Goal: Task Accomplishment & Management: Manage account settings

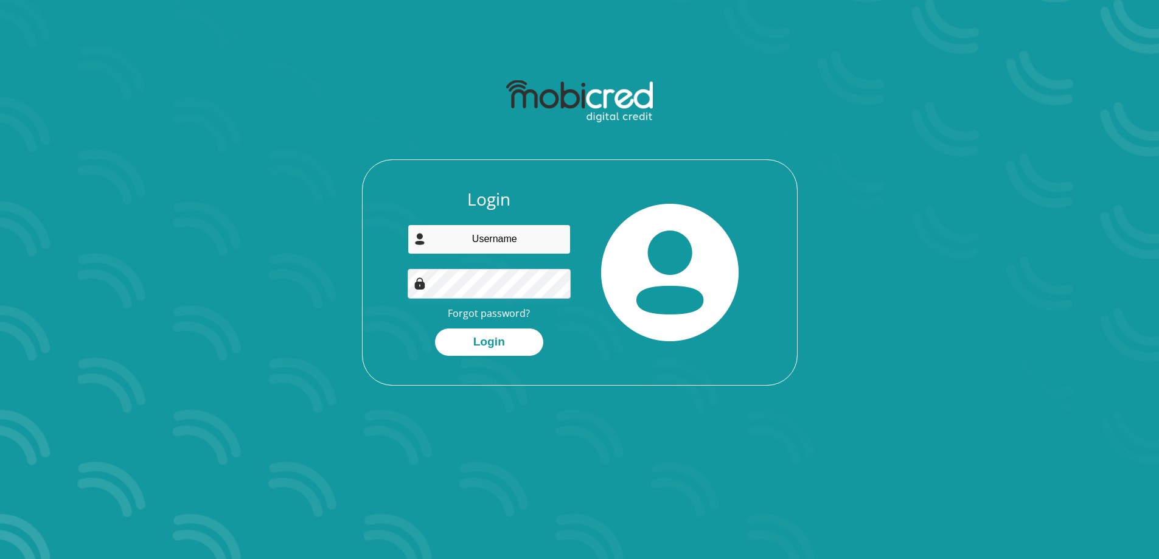
click at [534, 239] on input "email" at bounding box center [489, 240] width 163 height 30
type input "duncmel42@gmail.com"
click at [478, 344] on button "Login" at bounding box center [489, 342] width 108 height 27
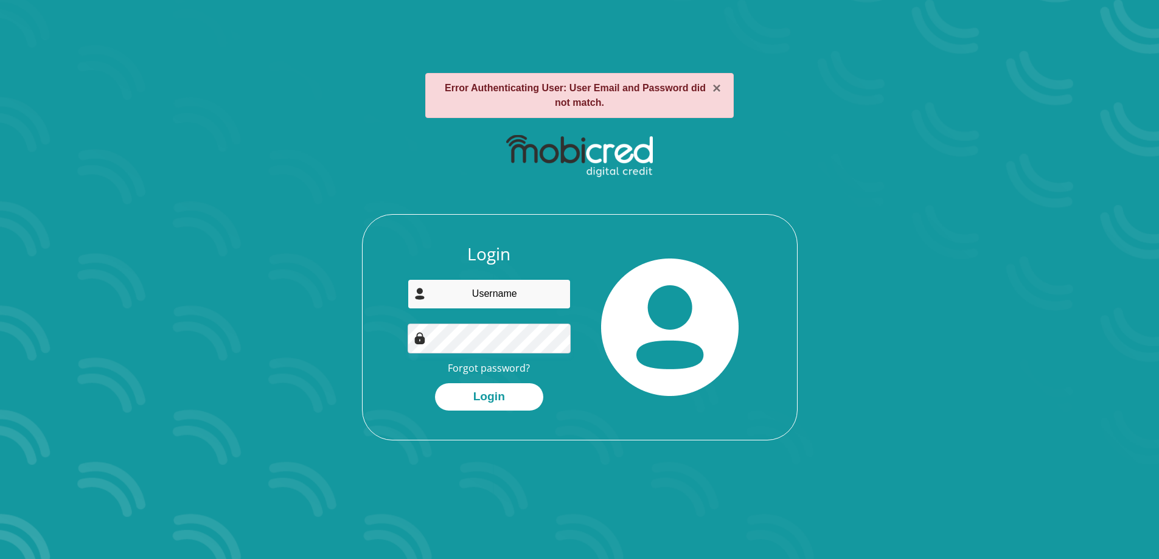
click at [513, 293] on input "email" at bounding box center [489, 294] width 163 height 30
type input "duncmel42@gmail.com"
click at [478, 394] on button "Login" at bounding box center [489, 396] width 108 height 27
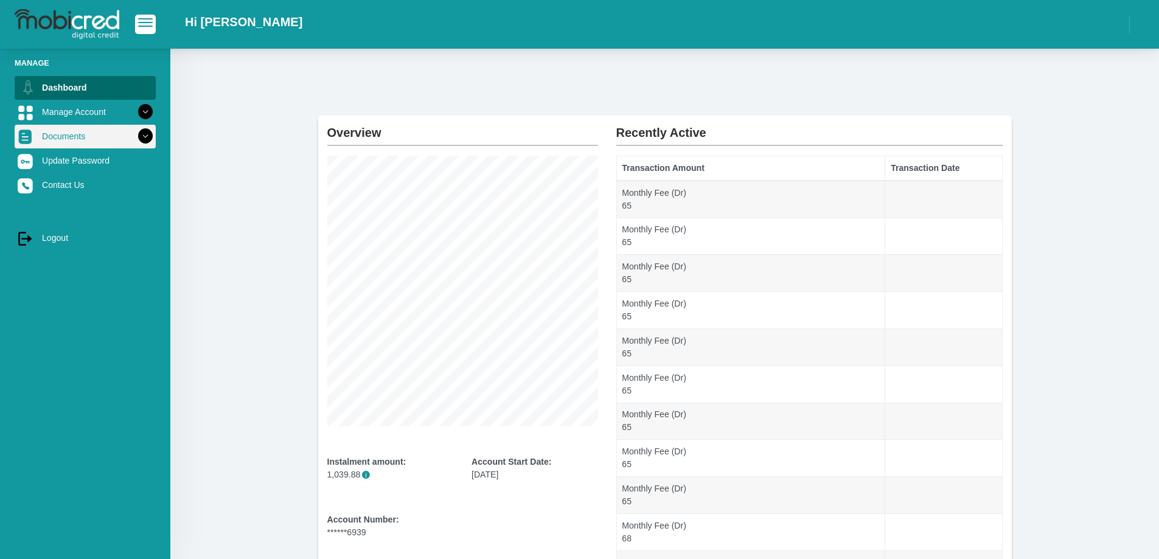
click at [135, 136] on icon at bounding box center [145, 136] width 21 height 21
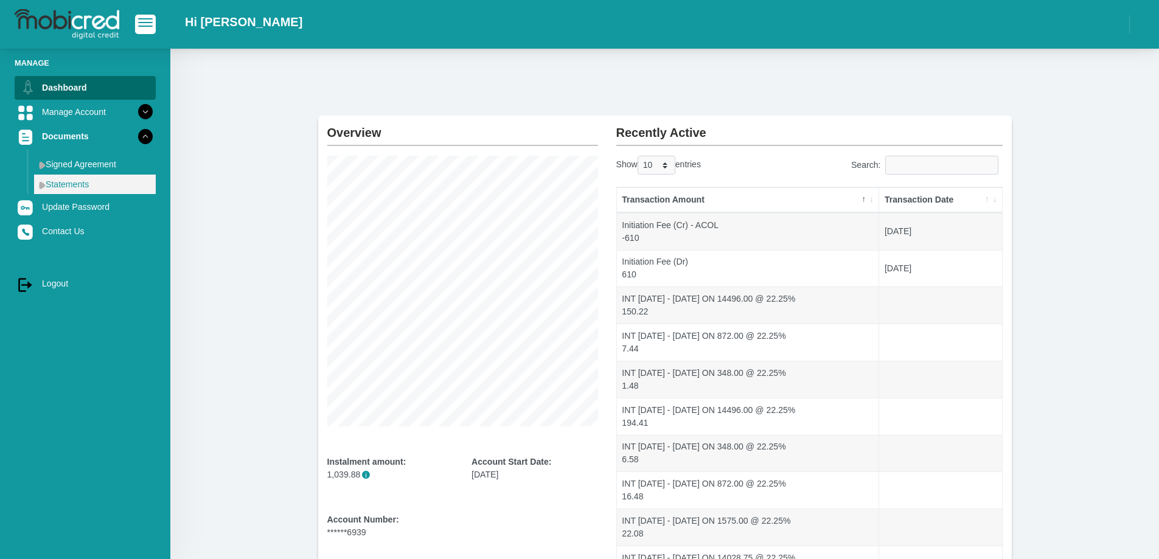
click at [110, 187] on link "Statements" at bounding box center [95, 184] width 122 height 19
click at [65, 184] on link "Statements" at bounding box center [95, 184] width 122 height 19
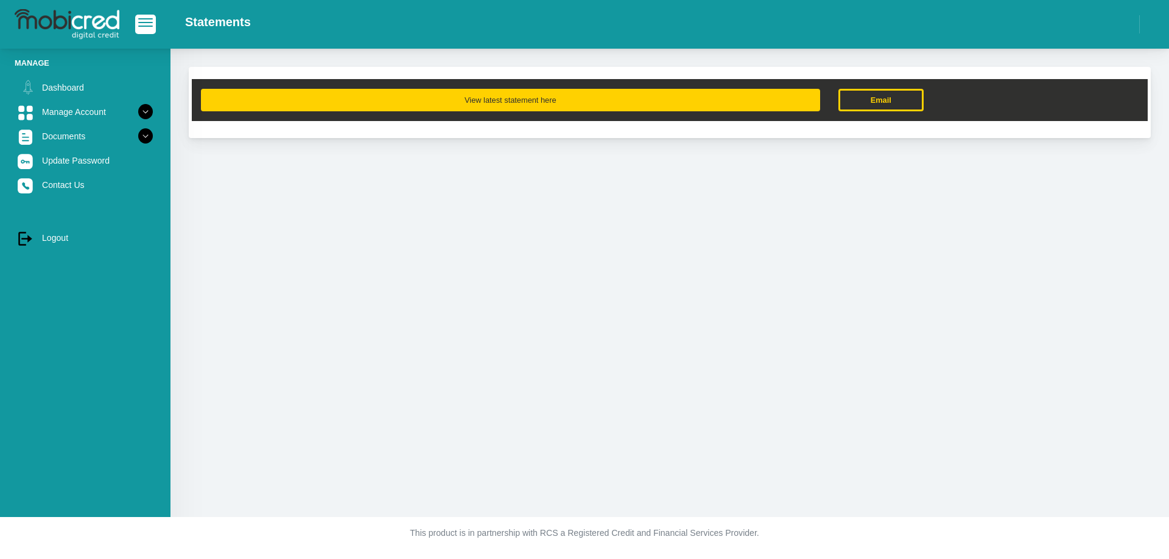
click at [562, 96] on button "View latest statement here" at bounding box center [510, 100] width 619 height 23
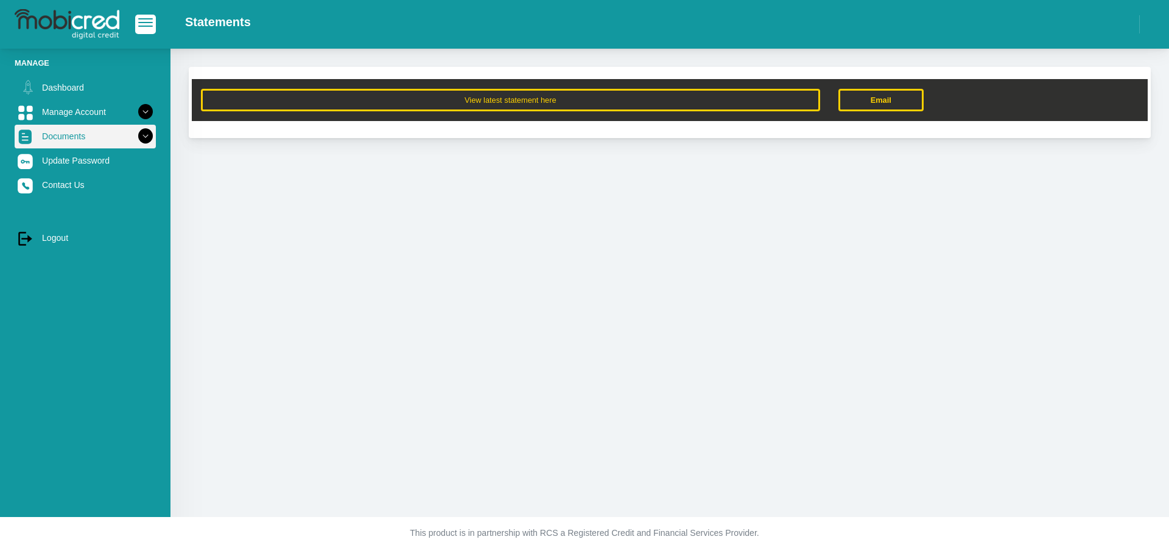
click at [136, 138] on icon at bounding box center [145, 136] width 21 height 21
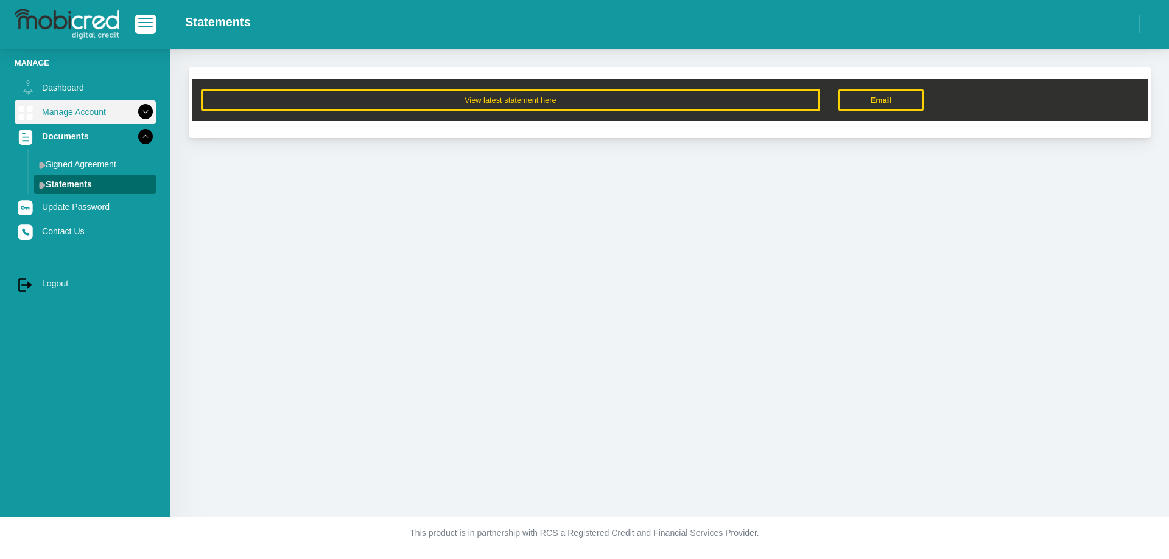
click at [136, 110] on icon at bounding box center [145, 112] width 21 height 21
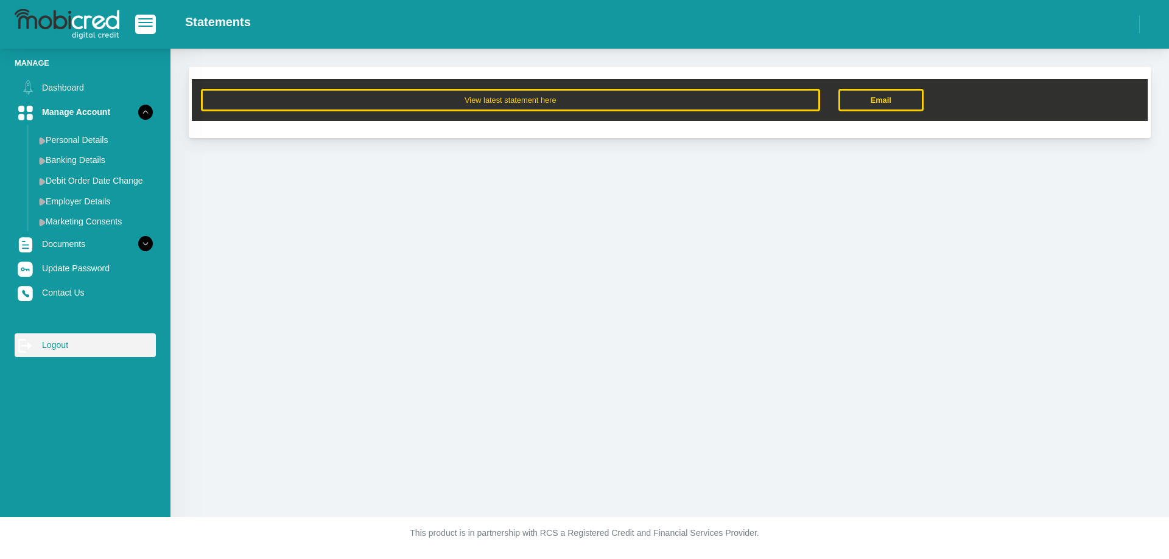
click at [72, 343] on link "log out Logout" at bounding box center [85, 345] width 141 height 23
